Goal: Task Accomplishment & Management: Use online tool/utility

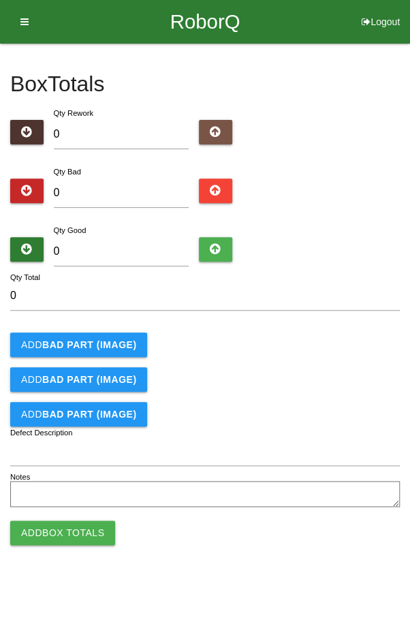
type input "9"
type input "96"
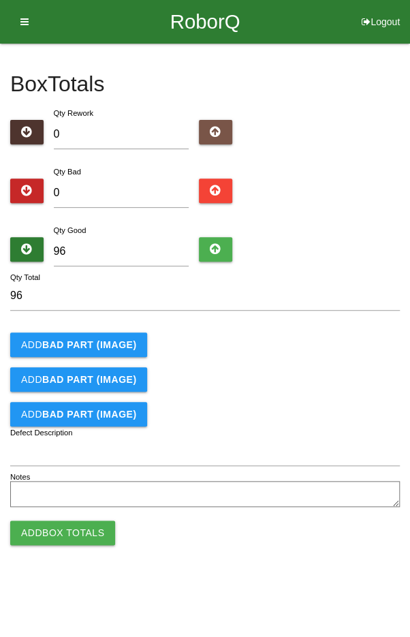
click at [300, 309] on input "96" at bounding box center [205, 295] width 390 height 29
click at [60, 535] on button "Add Box Totals" at bounding box center [62, 533] width 105 height 25
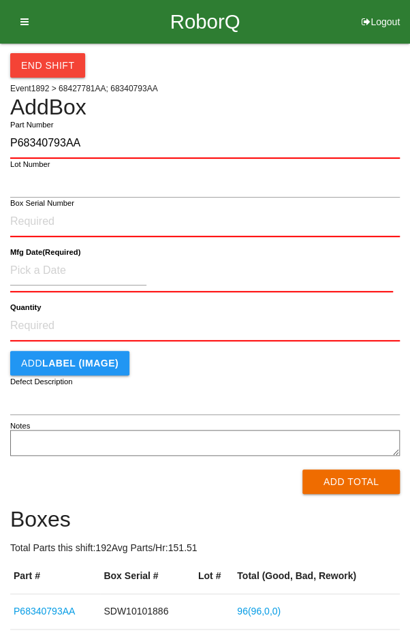
type input "P68340793AA"
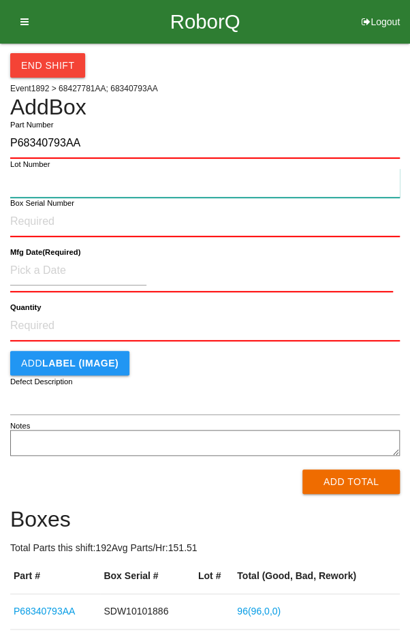
click at [41, 186] on input "Lot Number" at bounding box center [205, 182] width 390 height 29
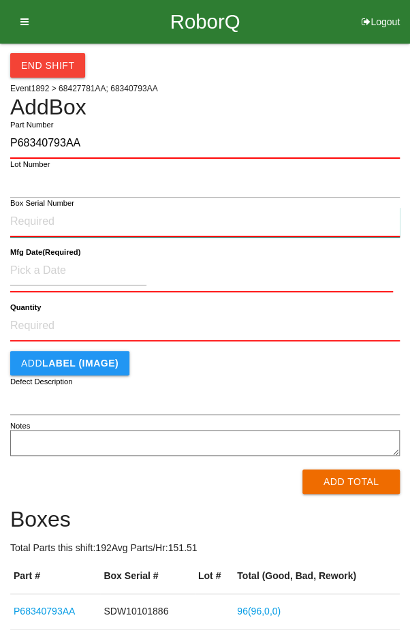
click at [36, 217] on input "Box Serial Number" at bounding box center [205, 222] width 390 height 30
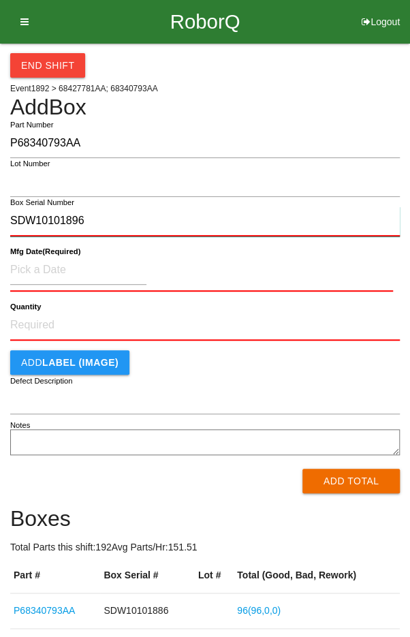
type input "SDW10101896"
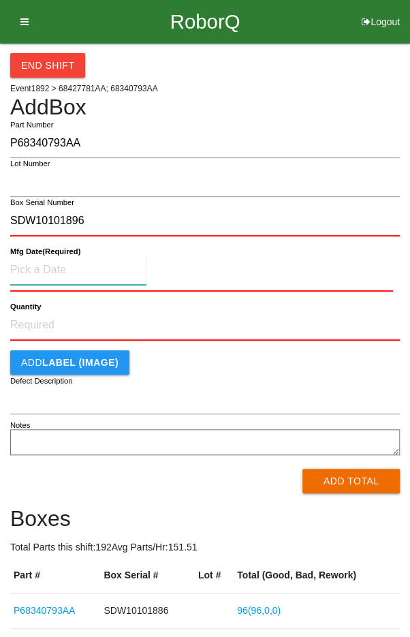
click at [40, 265] on input at bounding box center [78, 270] width 136 height 29
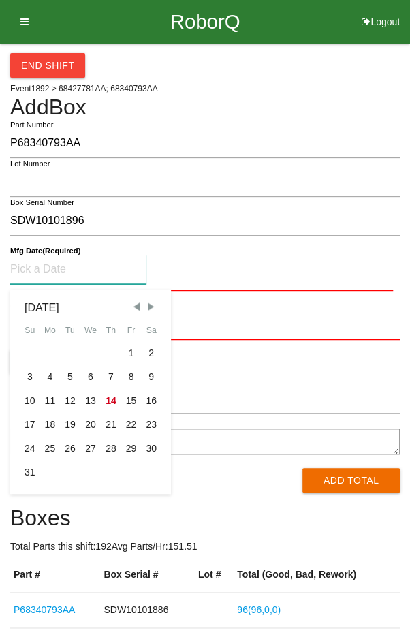
click at [49, 401] on div "11" at bounding box center [50, 401] width 20 height 24
type input "[DATE]"
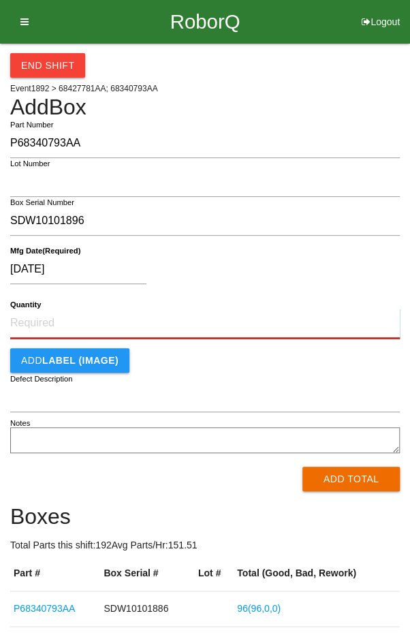
click at [209, 318] on input "Quantity" at bounding box center [205, 324] width 390 height 30
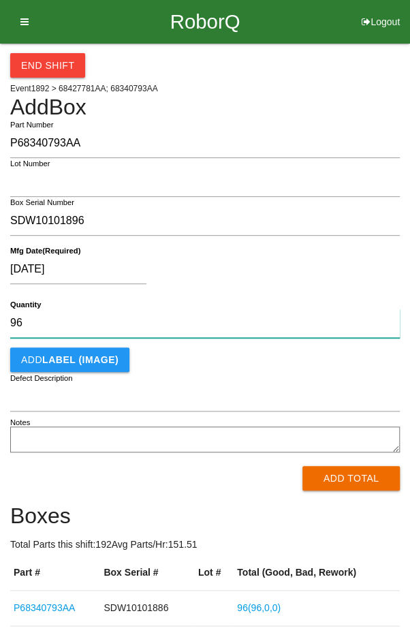
type input "96"
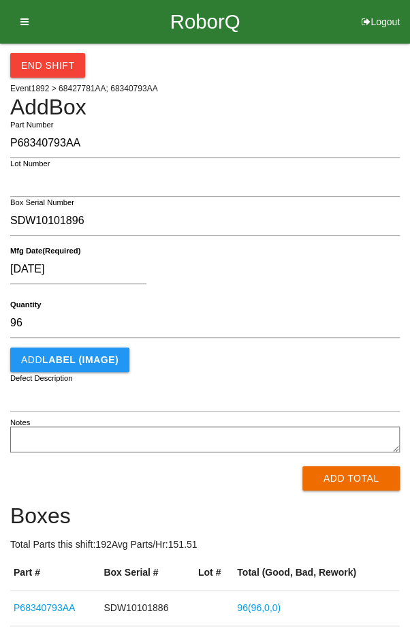
click at [264, 275] on div "[DATE]" at bounding box center [201, 272] width 383 height 35
click at [346, 473] on button "Add Total" at bounding box center [351, 478] width 97 height 25
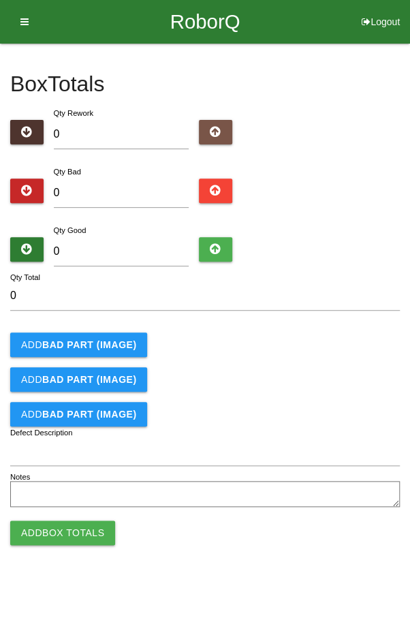
click at [66, 343] on b "BAD PART (IMAGE)" at bounding box center [89, 344] width 94 height 11
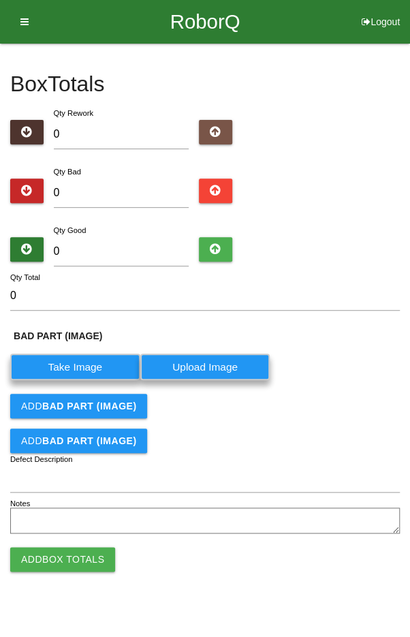
click at [74, 368] on label "Take Image" at bounding box center [75, 367] width 130 height 27
click at [0, 0] on \(IMAGE\) "Take Image" at bounding box center [0, 0] width 0 height 0
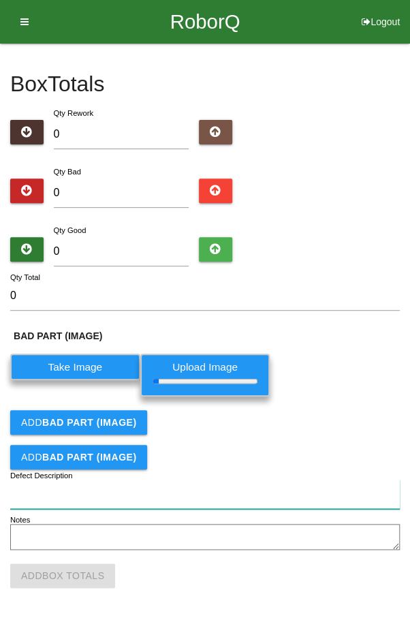
click at [290, 497] on input "Defect Description" at bounding box center [205, 494] width 390 height 29
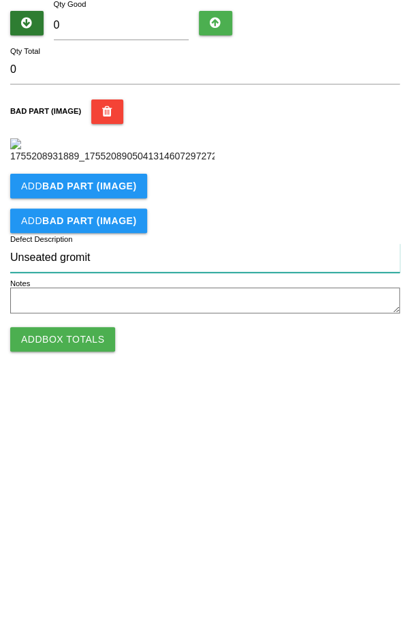
scroll to position [187, 0]
type input "Unseated gromit"
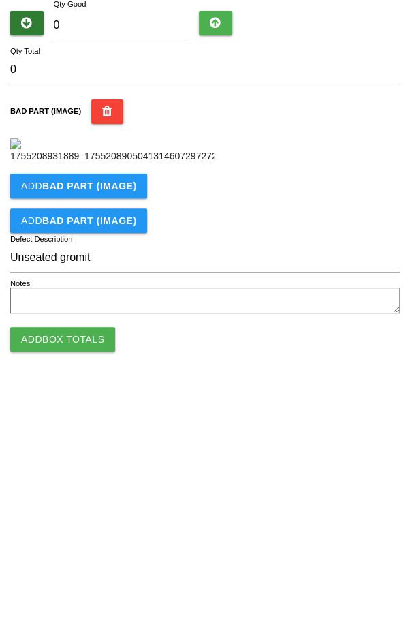
click at [352, 459] on form "0 Qty Total BAD PART (IMAGE) Add BAD PART (IMAGE) Add BAD PART (IMAGE) Unseated…" at bounding box center [205, 412] width 390 height 262
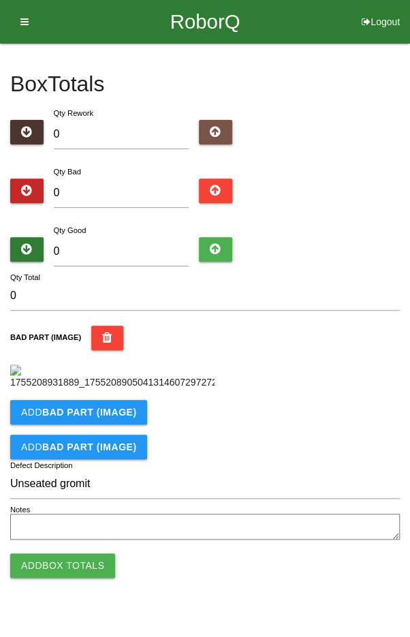
click at [67, 418] on b "BAD PART (IMAGE)" at bounding box center [89, 412] width 94 height 11
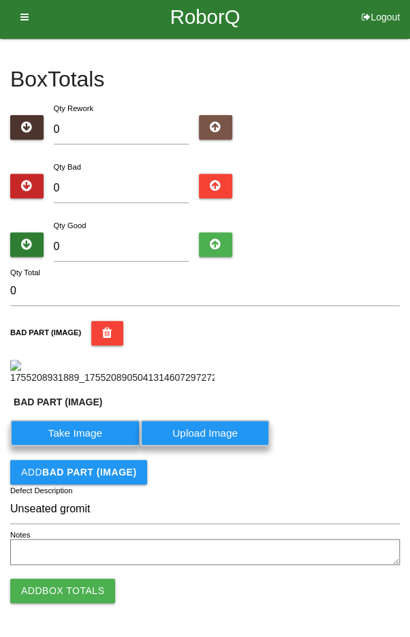
click at [67, 446] on label "Take Image" at bounding box center [75, 433] width 130 height 27
click at [0, 0] on \(IMAGE\) "Take Image" at bounding box center [0, 0] width 0 height 0
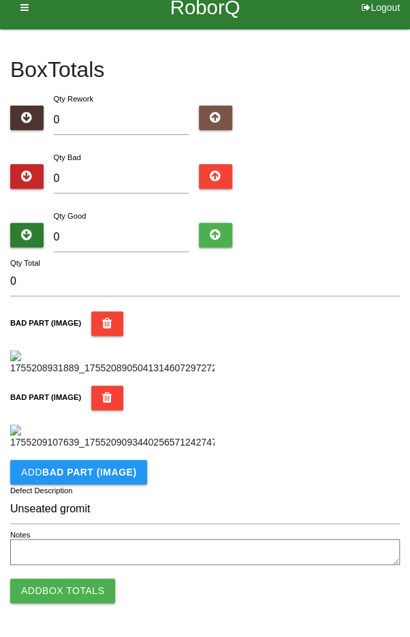
scroll to position [518, 0]
click at [90, 461] on button "Add BAD PART (IMAGE)" at bounding box center [78, 472] width 137 height 25
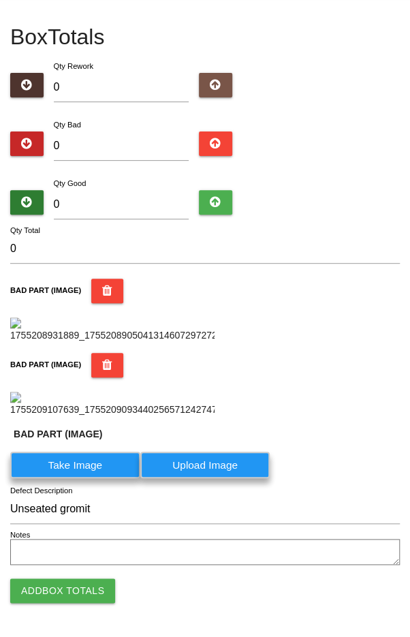
click at [65, 478] on label "Take Image" at bounding box center [75, 465] width 130 height 27
click at [0, 0] on \(IMAGE\) "Take Image" at bounding box center [0, 0] width 0 height 0
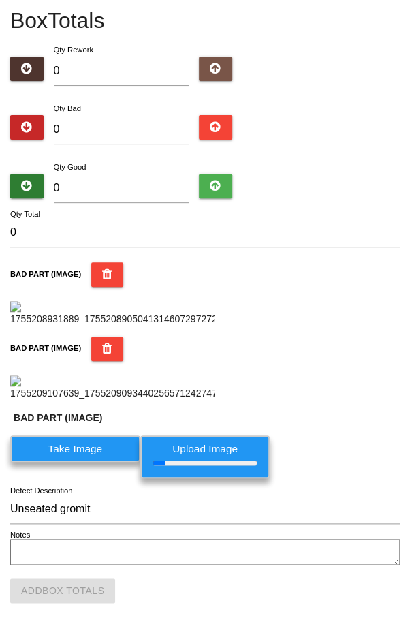
scroll to position [0, 0]
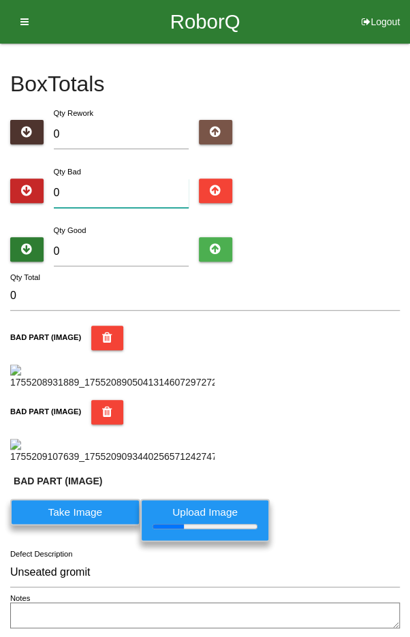
click at [117, 187] on input "0" at bounding box center [122, 193] width 136 height 29
type input "3"
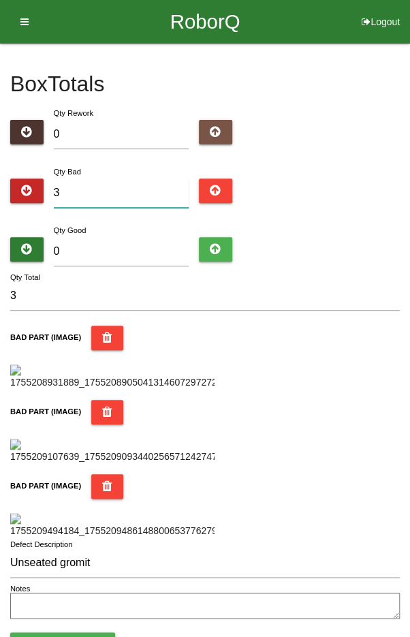
click at [117, 189] on input "3" at bounding box center [122, 193] width 136 height 29
type input "0"
type input "4"
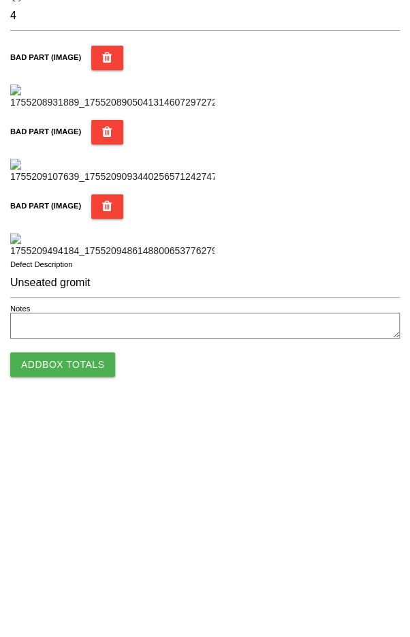
scroll to position [809, 0]
type input "4"
click at [1, 511] on div at bounding box center [3, 318] width 7 height 637
click at [0, 285] on div at bounding box center [3, 318] width 7 height 637
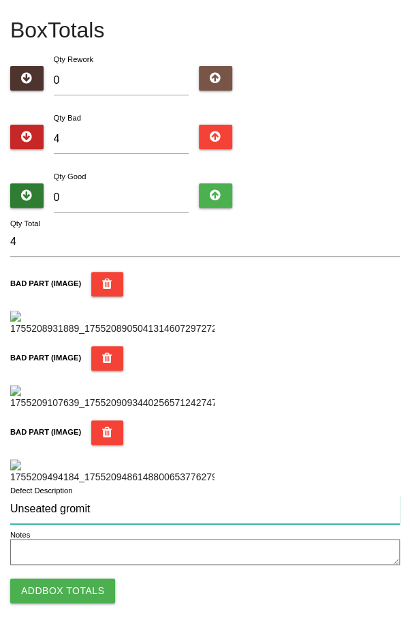
click at [11, 506] on input "Unseated gromit" at bounding box center [205, 509] width 390 height 29
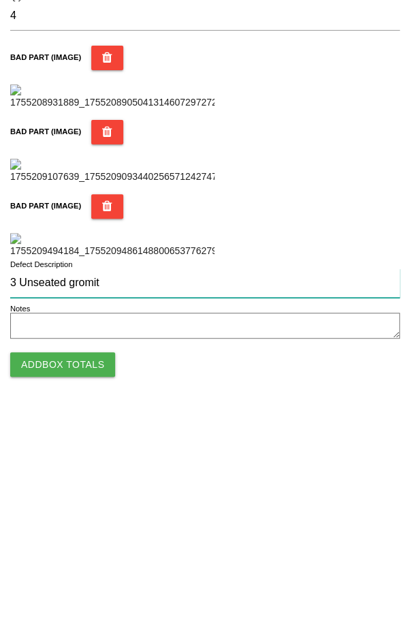
click at [128, 510] on input "3 Unseated gromit" at bounding box center [205, 509] width 390 height 29
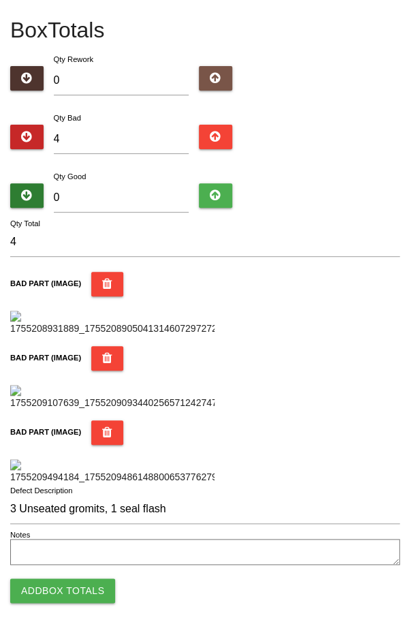
click at [313, 420] on div "BAD PART (IMAGE)" at bounding box center [205, 452] width 390 height 64
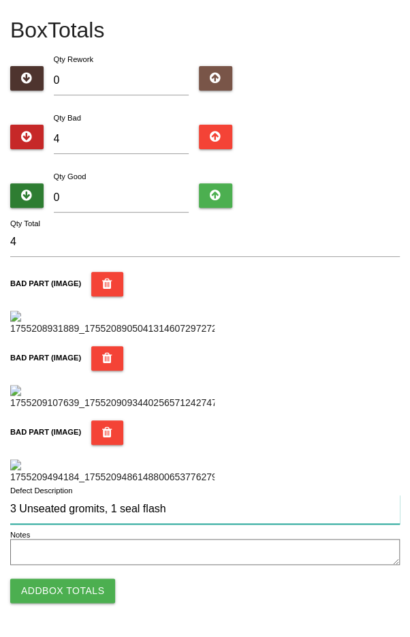
click at [110, 512] on input "3 Unseated gromits, 1 seal flash" at bounding box center [205, 509] width 390 height 29
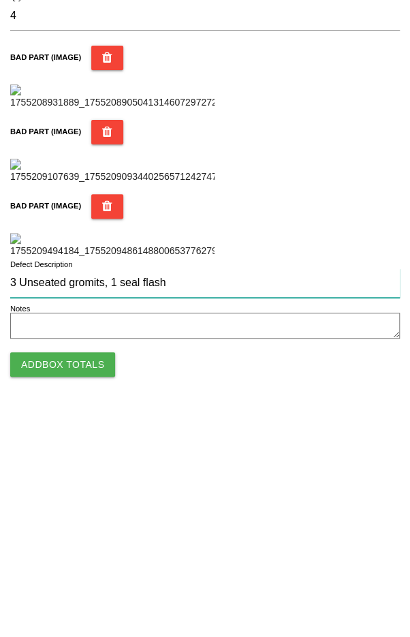
click at [115, 510] on input "3 Unseated gromits, 1 seal flash" at bounding box center [205, 509] width 390 height 29
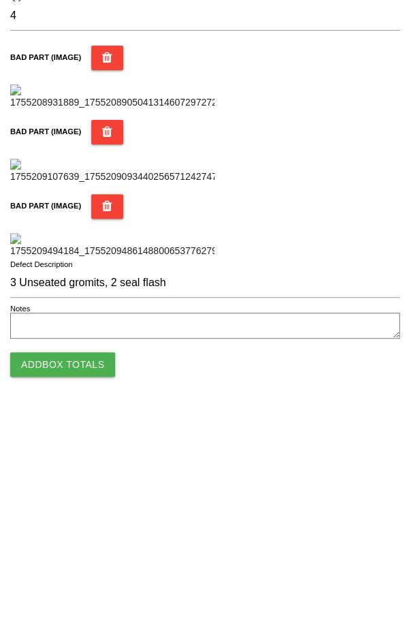
click at [375, 420] on div "BAD PART (IMAGE)" at bounding box center [205, 452] width 390 height 64
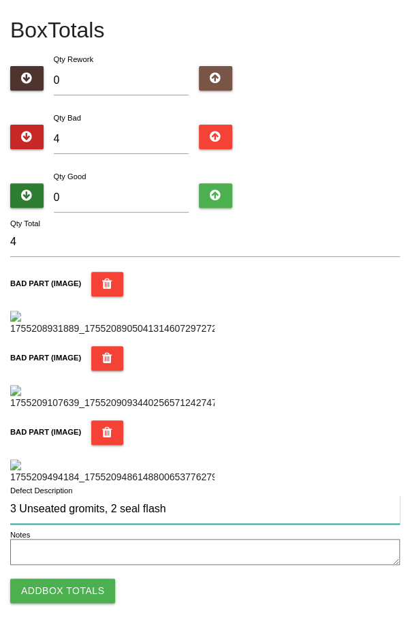
click at [116, 510] on input "3 Unseated gromits, 2 seal flash" at bounding box center [205, 509] width 390 height 29
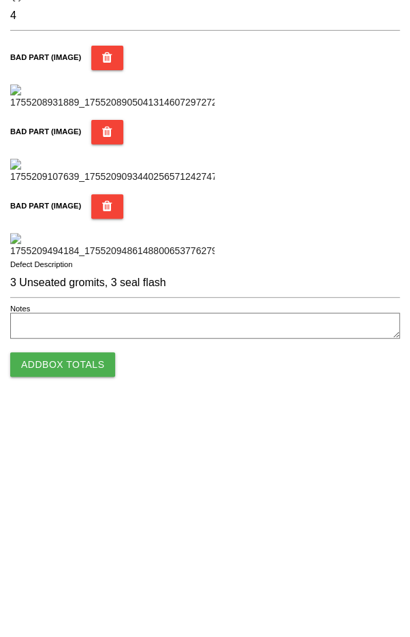
click at [354, 420] on div "BAD PART (IMAGE)" at bounding box center [205, 452] width 390 height 64
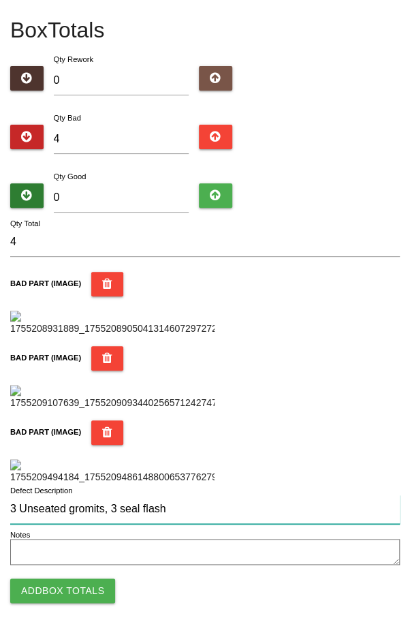
click at [113, 509] on input "3 Unseated gromits, 3 seal flash" at bounding box center [205, 509] width 390 height 29
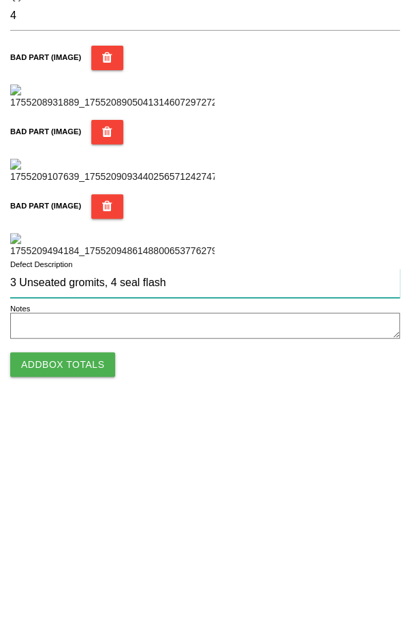
type input "3 Unseated gromits, 4 seal flash"
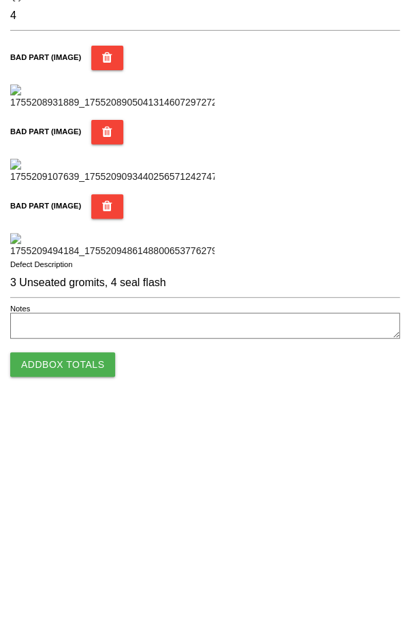
click at [339, 420] on div "BAD PART (IMAGE)" at bounding box center [205, 452] width 390 height 64
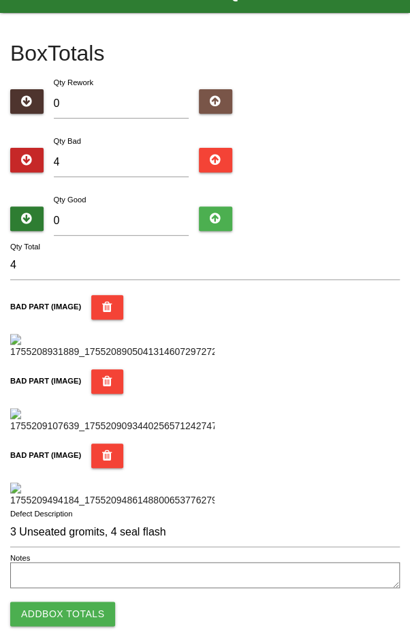
scroll to position [0, 0]
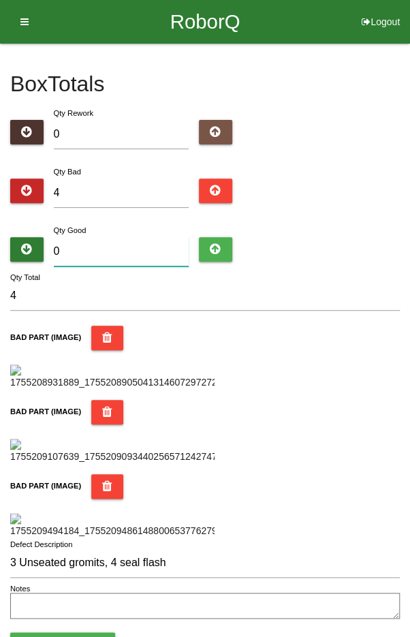
click at [126, 246] on input "0" at bounding box center [122, 251] width 136 height 29
click at [352, 170] on div "Qty Bad 4" at bounding box center [205, 188] width 390 height 49
click at [119, 186] on input "4" at bounding box center [122, 193] width 136 height 29
type input "0"
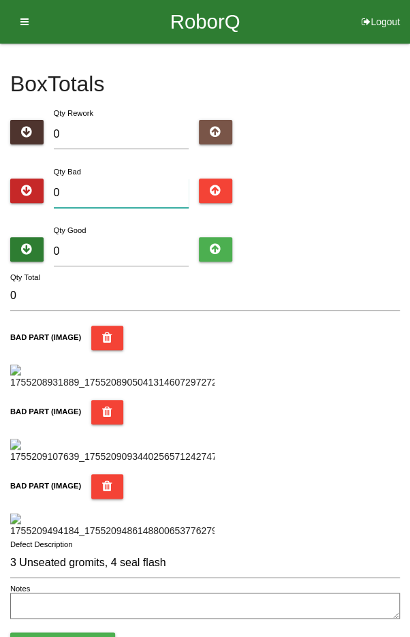
type input "7"
click at [133, 251] on input "0" at bounding box center [122, 251] width 136 height 29
type input "8"
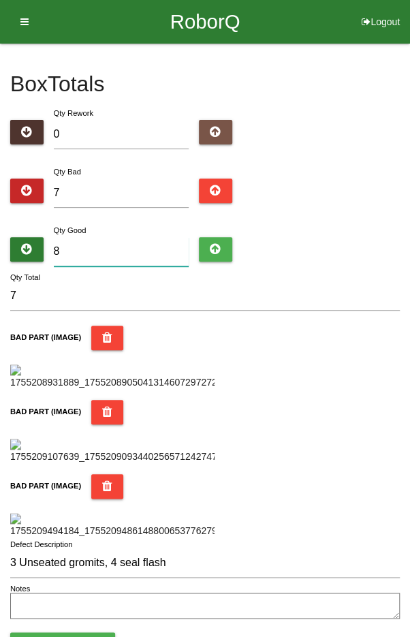
type input "15"
type input "89"
type input "96"
type input "89"
click at [354, 189] on div "Qty Bad 7" at bounding box center [205, 188] width 390 height 49
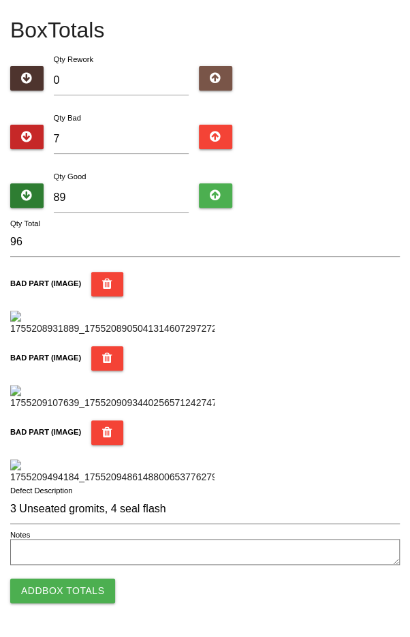
scroll to position [809, 0]
click at [61, 583] on button "Add Box Totals" at bounding box center [62, 590] width 105 height 25
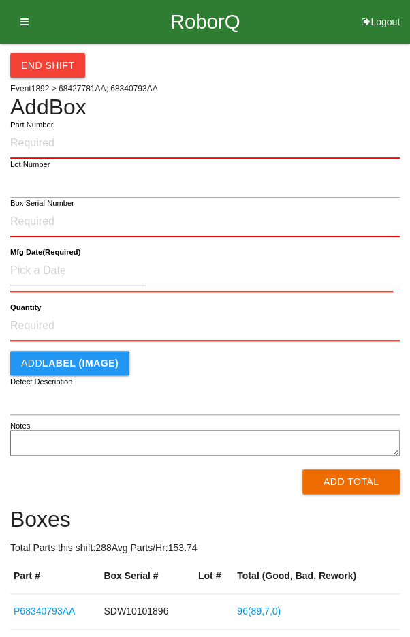
click at [38, 59] on button "End Shift" at bounding box center [47, 65] width 75 height 25
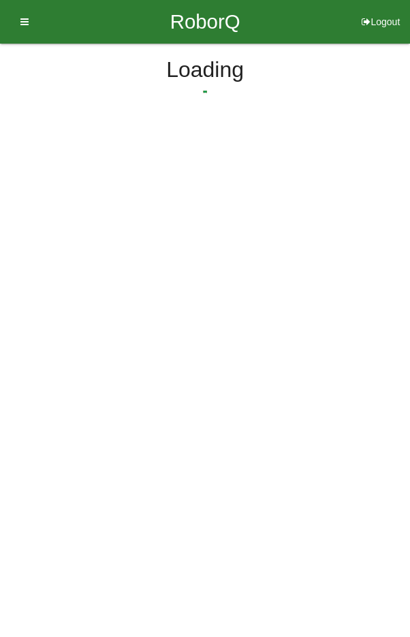
select select "6"
select select "35"
select select "2"
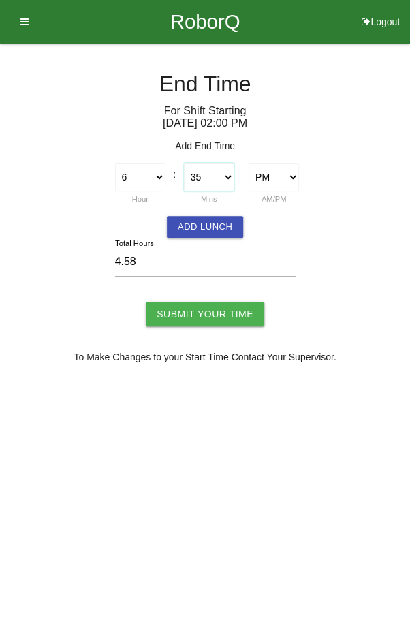
click at [213, 174] on select "00 01 02 03 04 05 06 07 08 09 10 11 12 13 14 15 16 17 18 19 20 21 22 23 24 25 2…" at bounding box center [209, 177] width 50 height 29
select select "30"
type input "4.50"
click at [212, 233] on button "Add Lunch" at bounding box center [205, 227] width 76 height 22
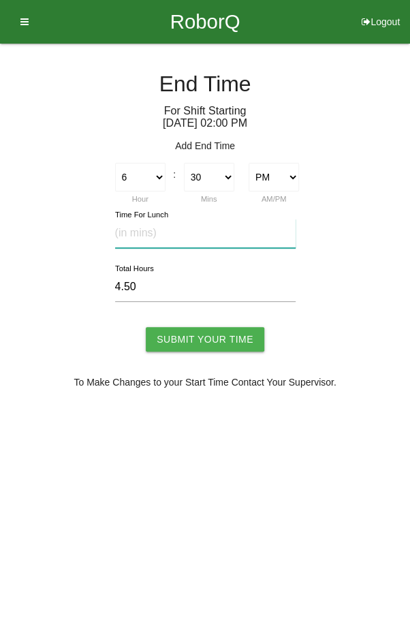
click at [204, 230] on input "text" at bounding box center [205, 233] width 181 height 29
type input "20"
type input "4.17"
click at [196, 328] on input "Submit Your Time" at bounding box center [205, 339] width 119 height 25
type input "Processing..."
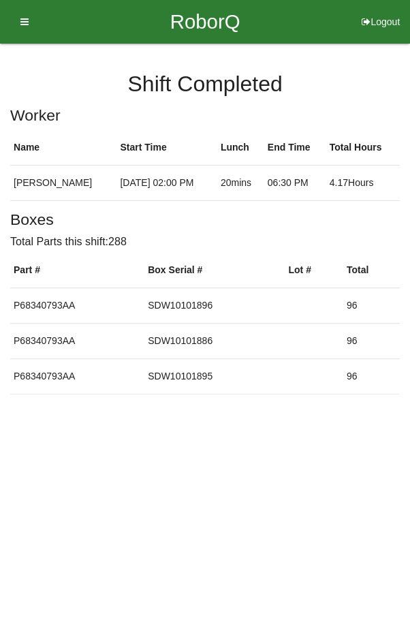
click at [20, 20] on icon at bounding box center [20, 22] width 17 height 44
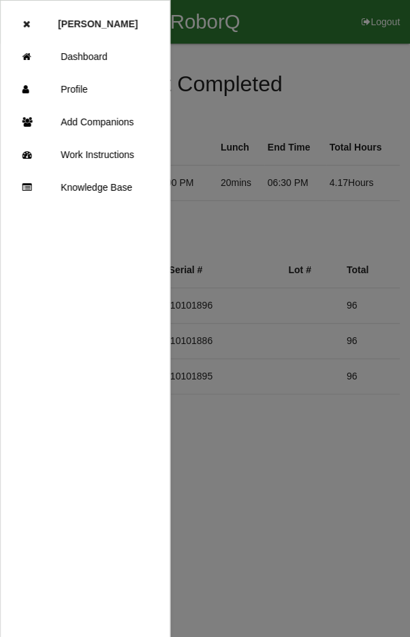
click at [91, 57] on link "Dashboard" at bounding box center [85, 56] width 169 height 33
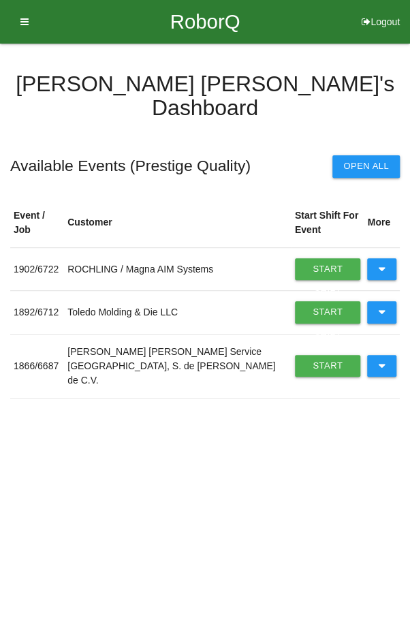
click at [387, 355] on button at bounding box center [381, 366] width 29 height 22
click at [310, 355] on link "Start Shift" at bounding box center [328, 366] width 66 height 22
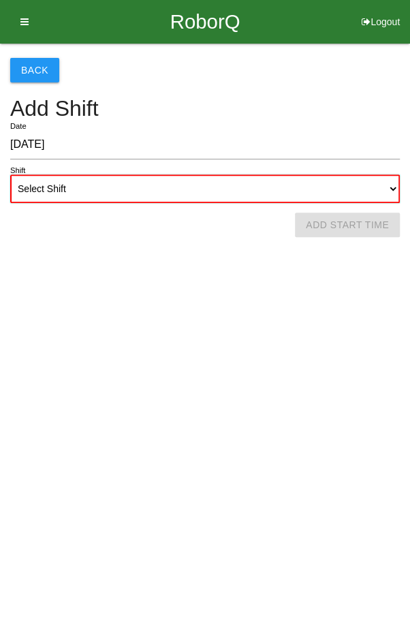
click at [232, 185] on select "Select Shift 1st Shift 2nd Shift 3rd Shift 4th Shift" at bounding box center [205, 188] width 390 height 29
select select "2"
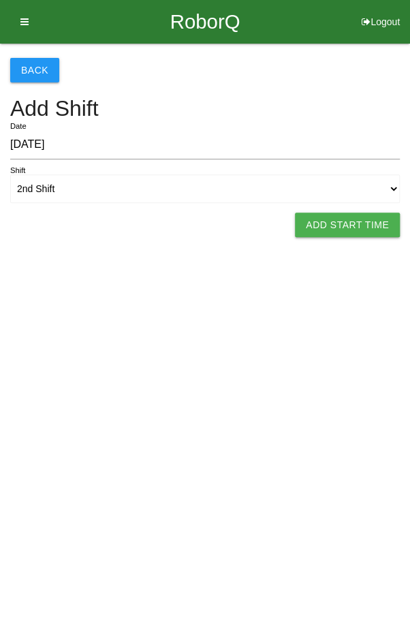
click at [351, 219] on button "Add Start Time" at bounding box center [347, 225] width 105 height 25
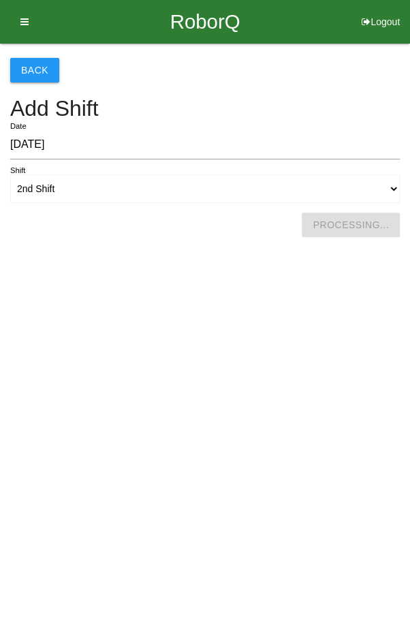
select select "6"
select select "35"
select select "2"
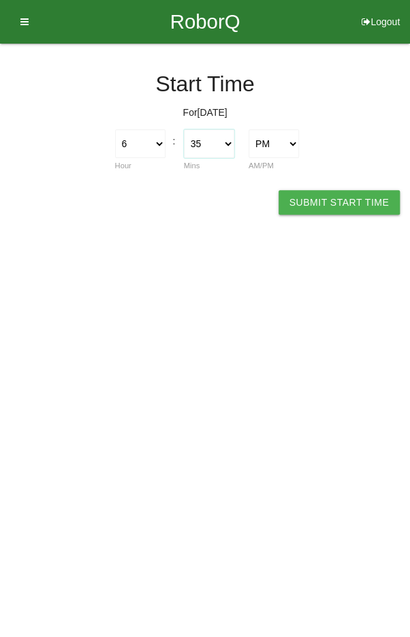
click at [216, 142] on select "00 01 02 03 04 05 06 07 08 09 10 11 12 13 14 15 16 17 18 19 20 21 22 23 24 25 2…" at bounding box center [209, 143] width 50 height 29
select select "30"
click at [337, 191] on button "Submit Start Time" at bounding box center [339, 202] width 121 height 25
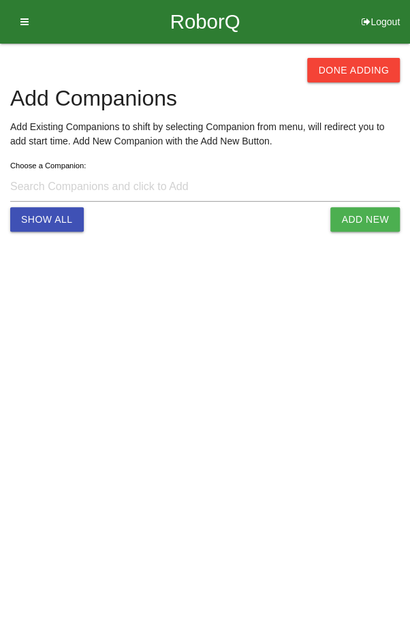
click at [362, 61] on button "Done Adding" at bounding box center [353, 70] width 93 height 25
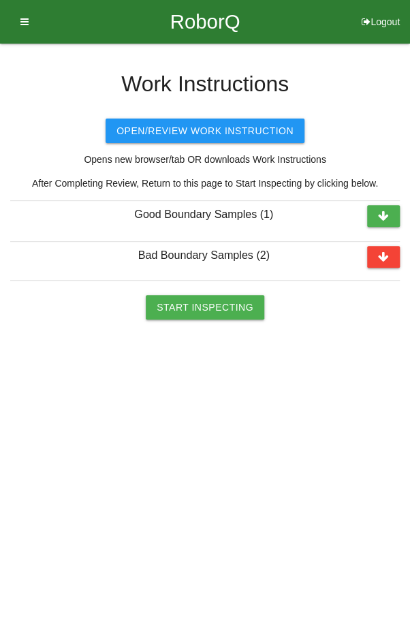
click at [211, 307] on button "Start Inspecting" at bounding box center [205, 307] width 119 height 25
